Goal: Find specific page/section: Find specific page/section

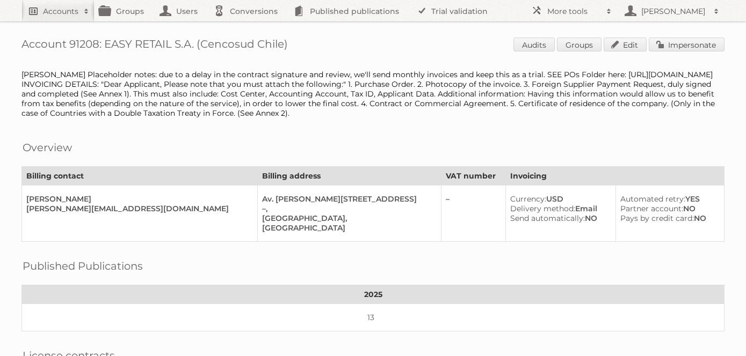
click at [52, 8] on h2 "Accounts" at bounding box center [60, 11] width 35 height 11
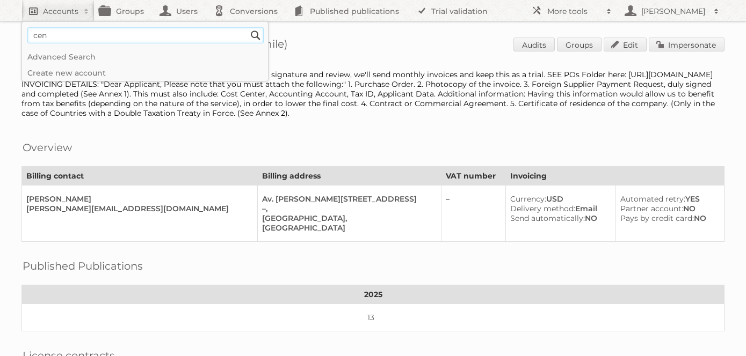
type input"] "cencosud [GEOGRAPHIC_DATA]"
click at [247, 27] on input "Search" at bounding box center [255, 35] width 16 height 16
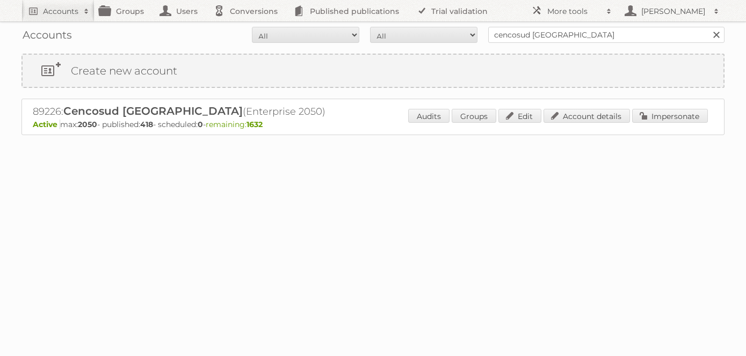
click at [585, 107] on div "89226: Cencosud Argentina (Enterprise 2050) Active max: 2050 - published: 418 -…" at bounding box center [372, 117] width 703 height 37
click at [583, 116] on link "Account details" at bounding box center [586, 116] width 86 height 14
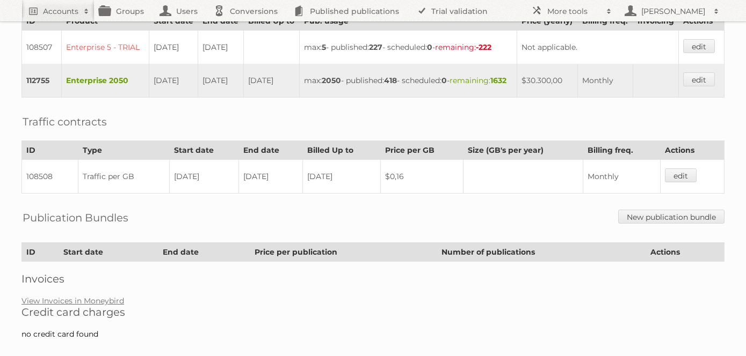
scroll to position [355, 0]
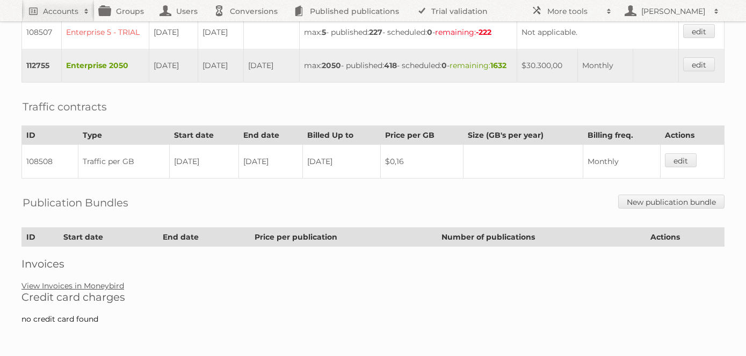
click at [77, 289] on link "View Invoices in Moneybird" at bounding box center [72, 286] width 103 height 10
